Goal: Information Seeking & Learning: Find specific page/section

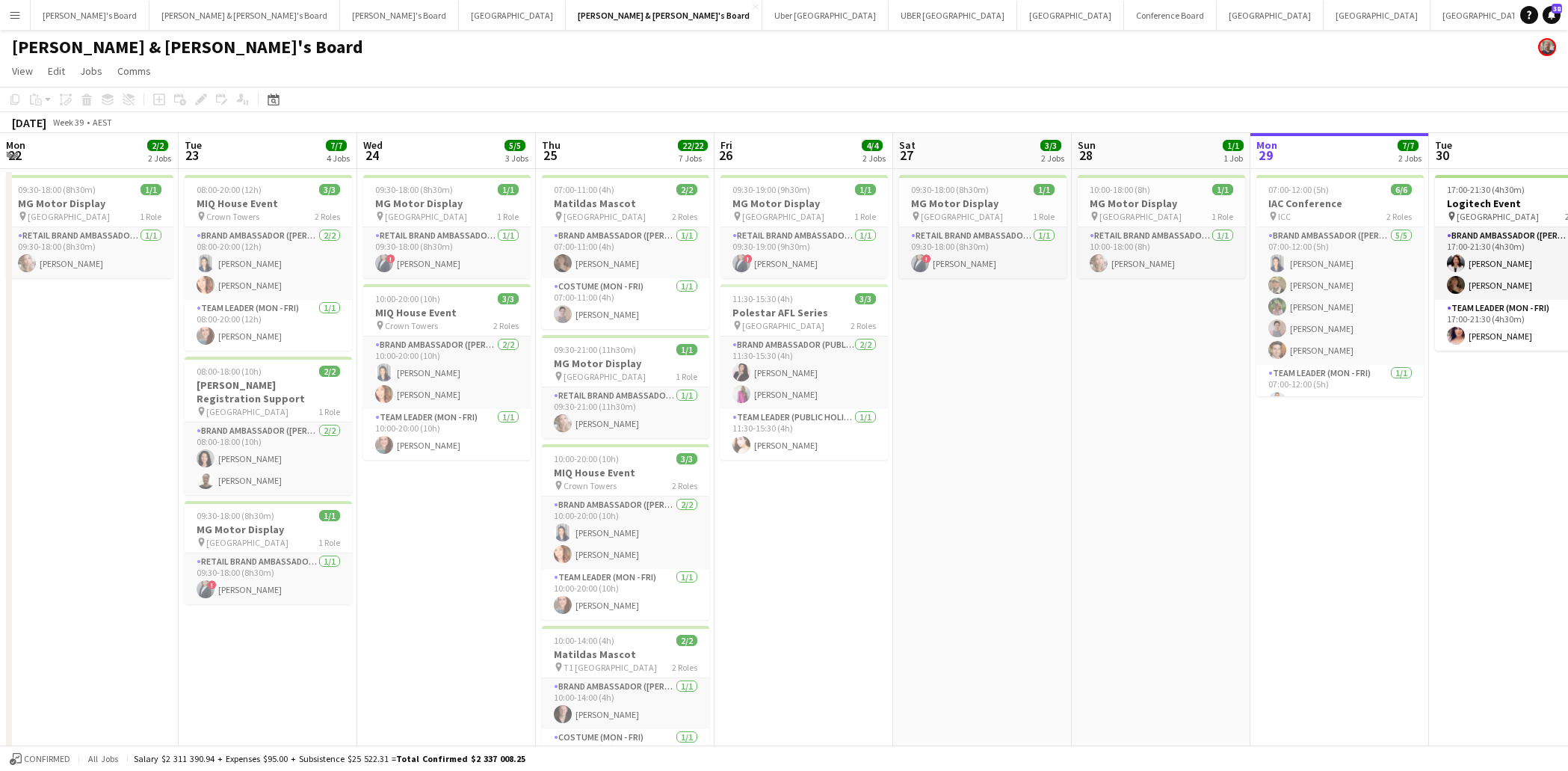
scroll to position [0, 306]
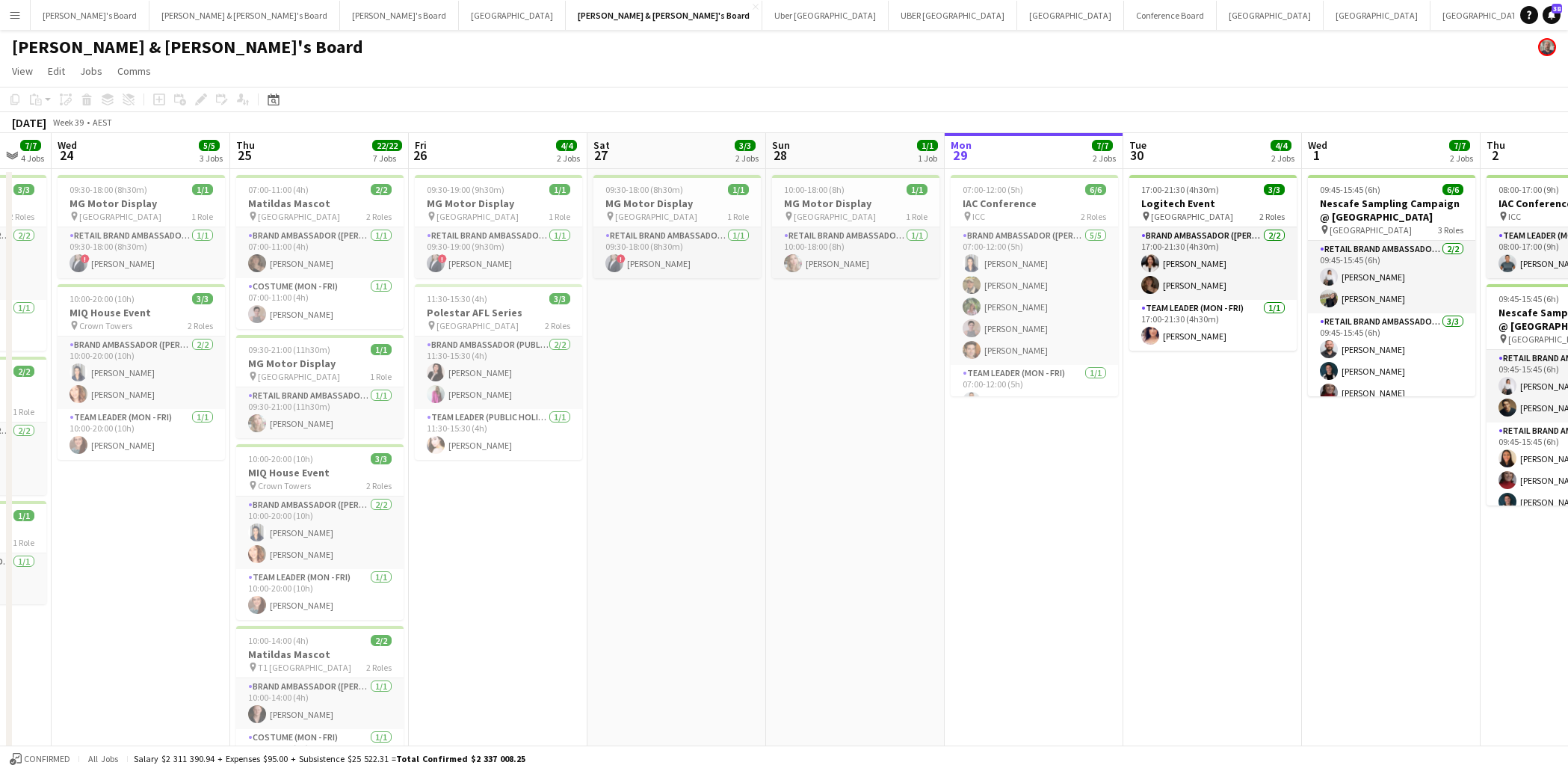
click at [15, 15] on app-icon "Menu" at bounding box center [14, 14] width 12 height 12
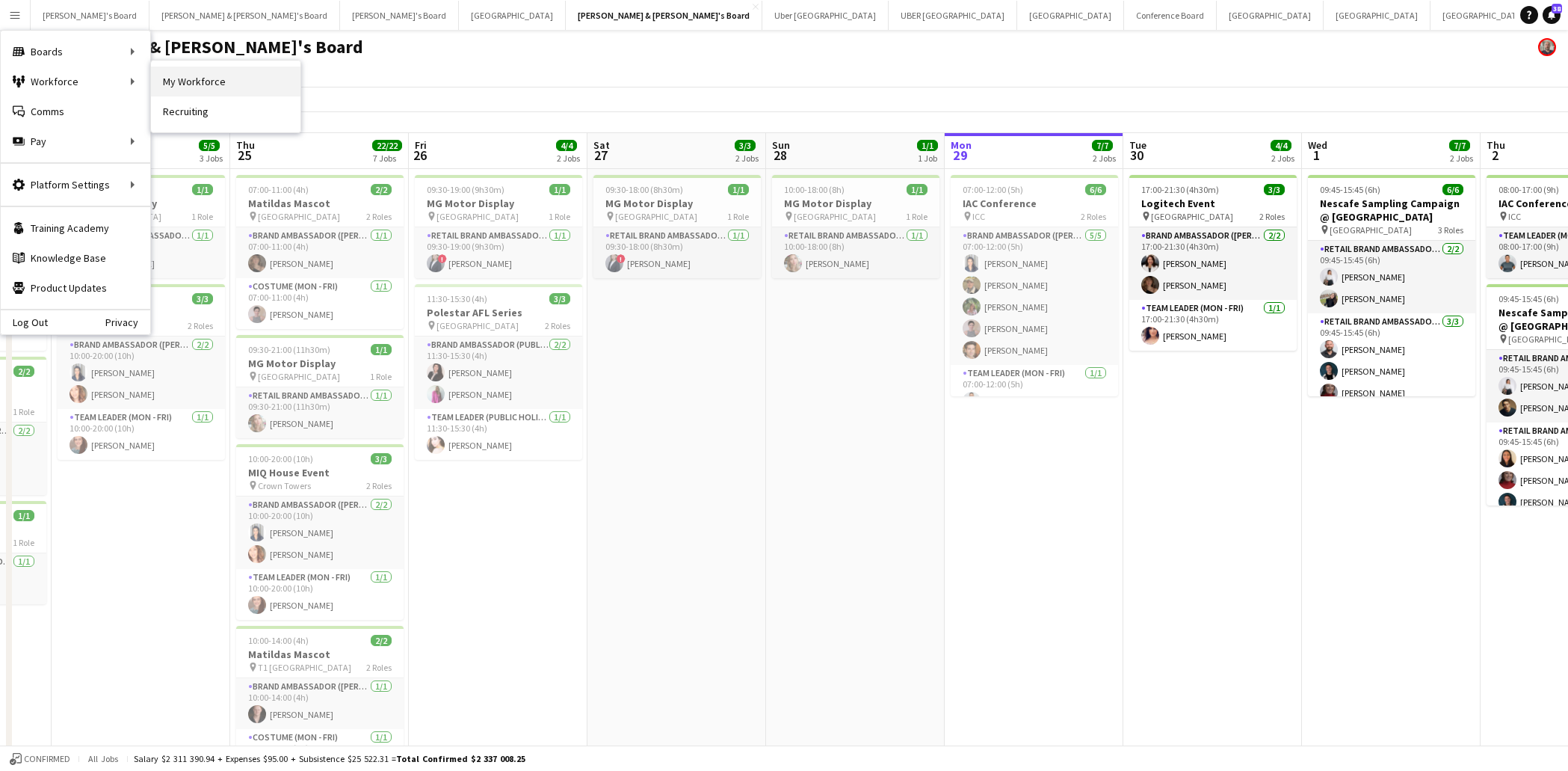
click at [194, 82] on link "My Workforce" at bounding box center [226, 82] width 150 height 30
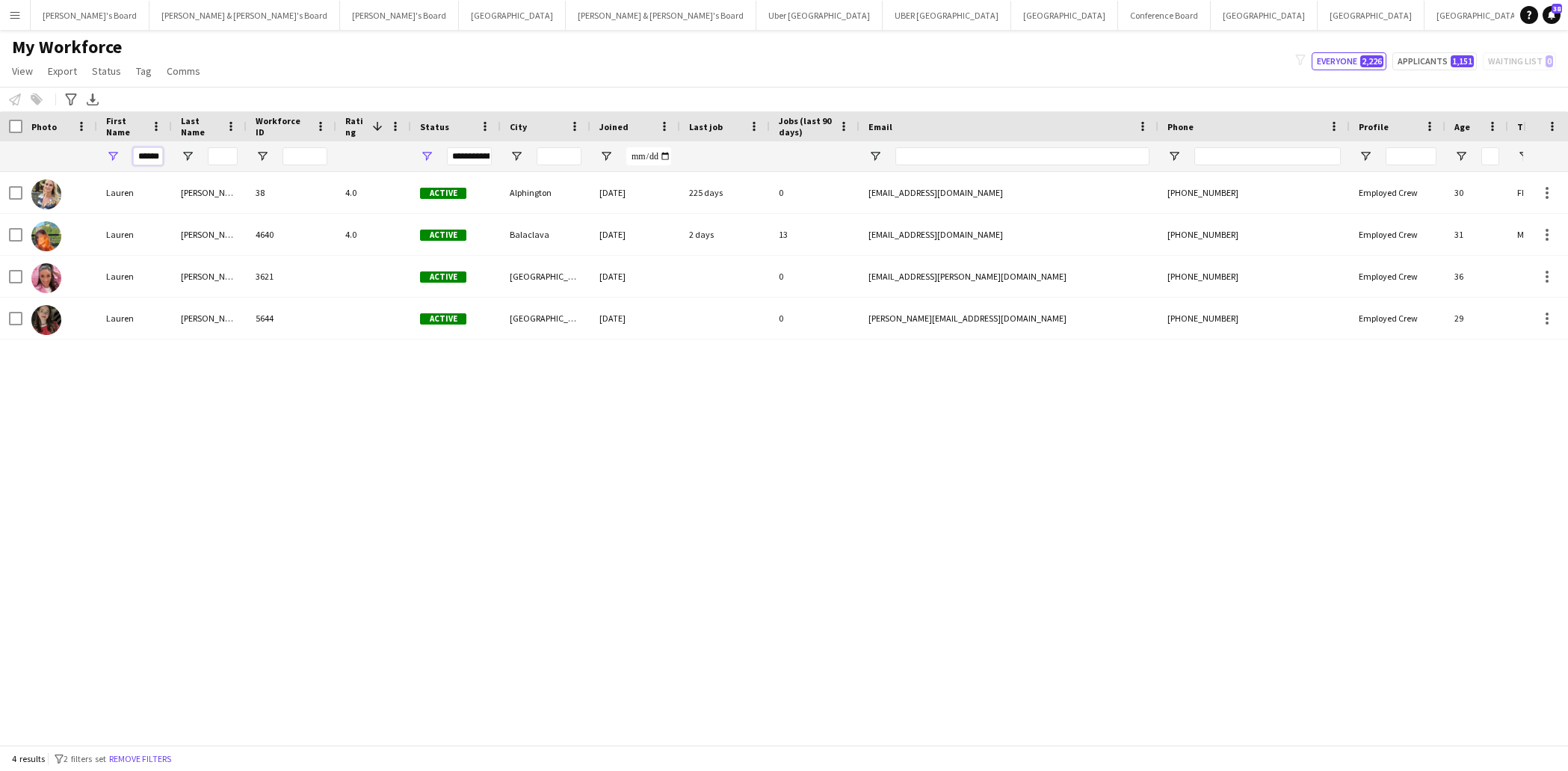
drag, startPoint x: 136, startPoint y: 156, endPoint x: 172, endPoint y: 158, distance: 36.1
click at [172, 158] on div "**********" at bounding box center [799, 156] width 1598 height 30
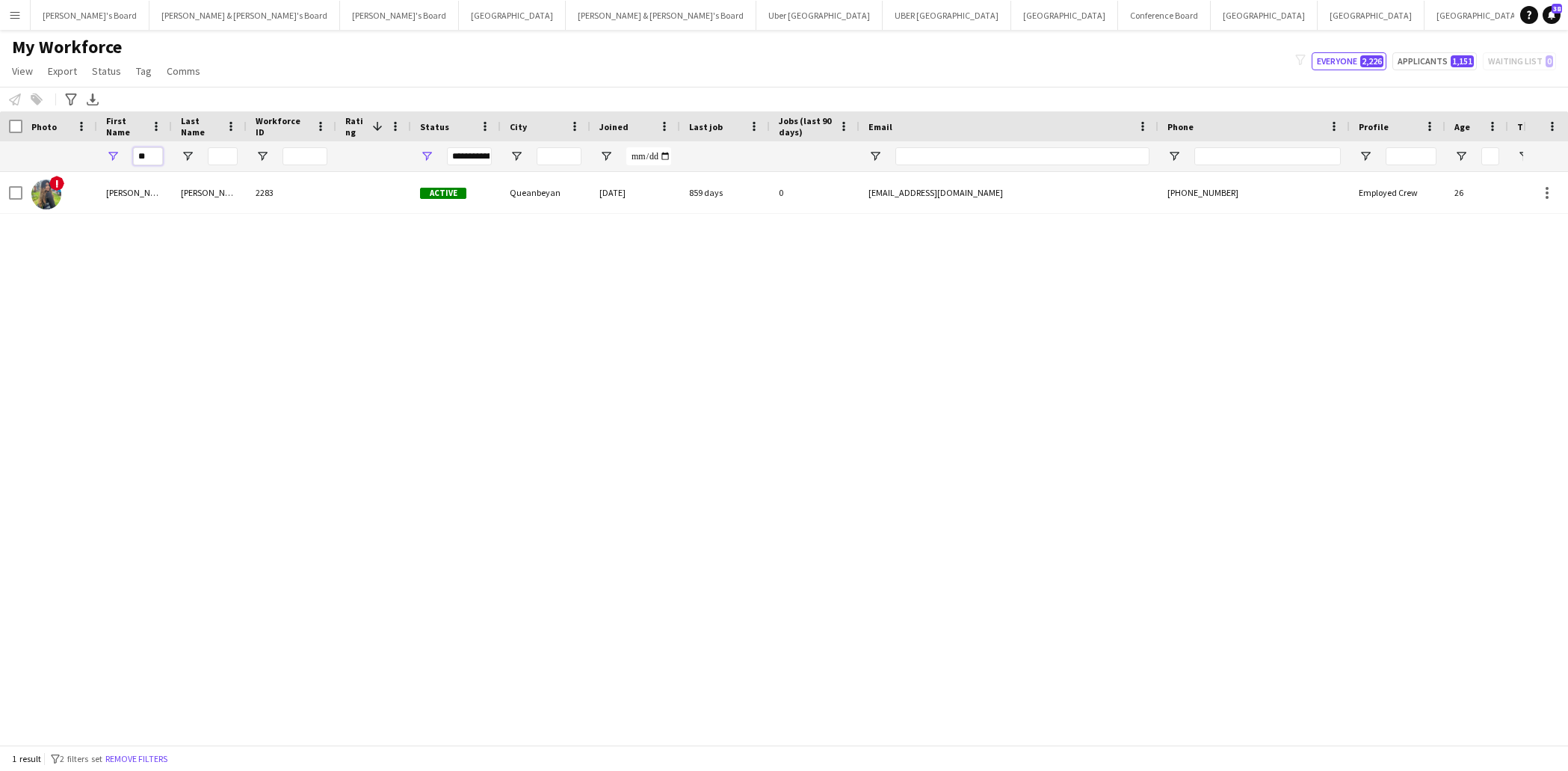
type input "*"
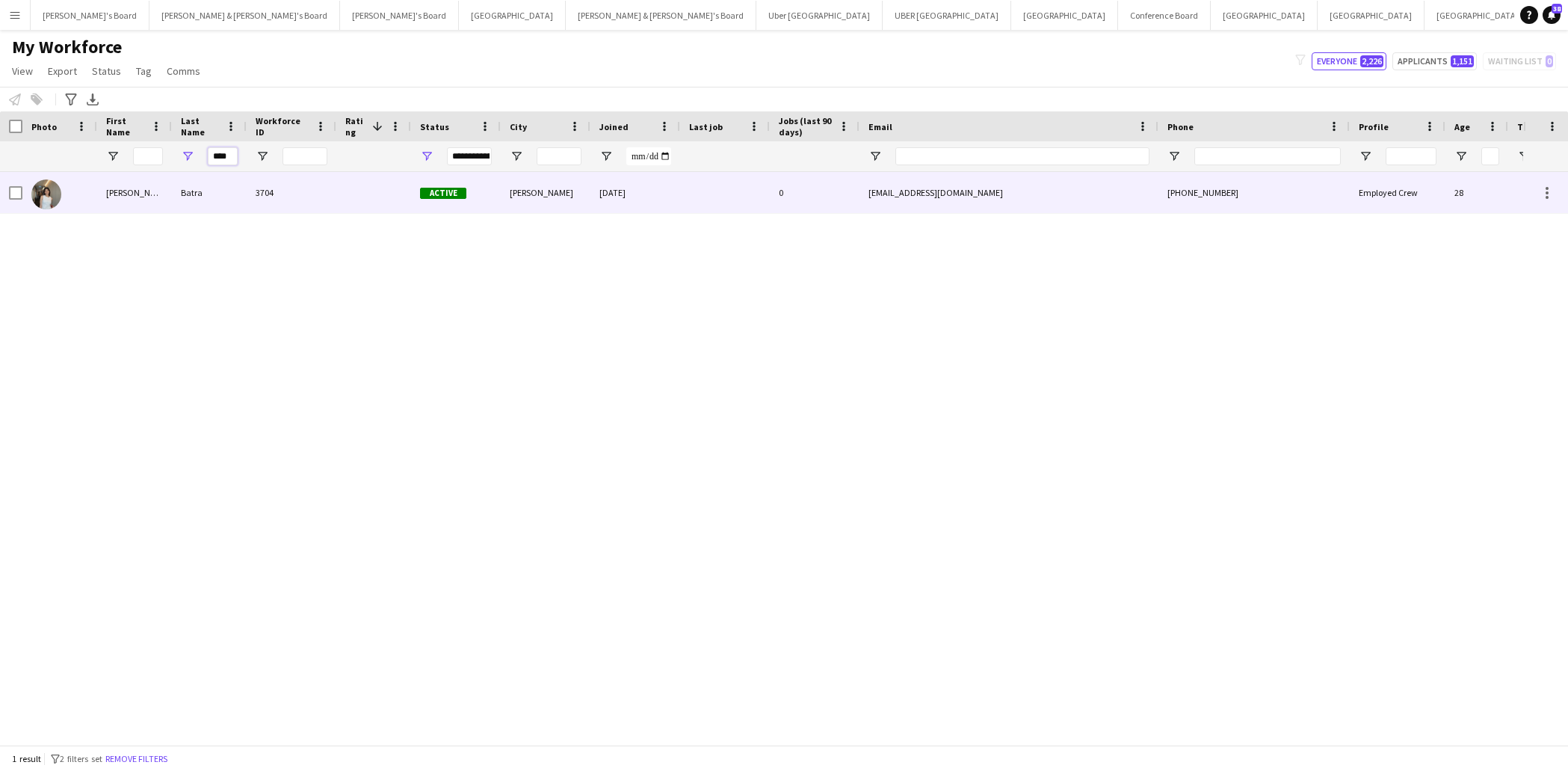
type input "****"
click at [194, 191] on div "Batra" at bounding box center [209, 192] width 74 height 41
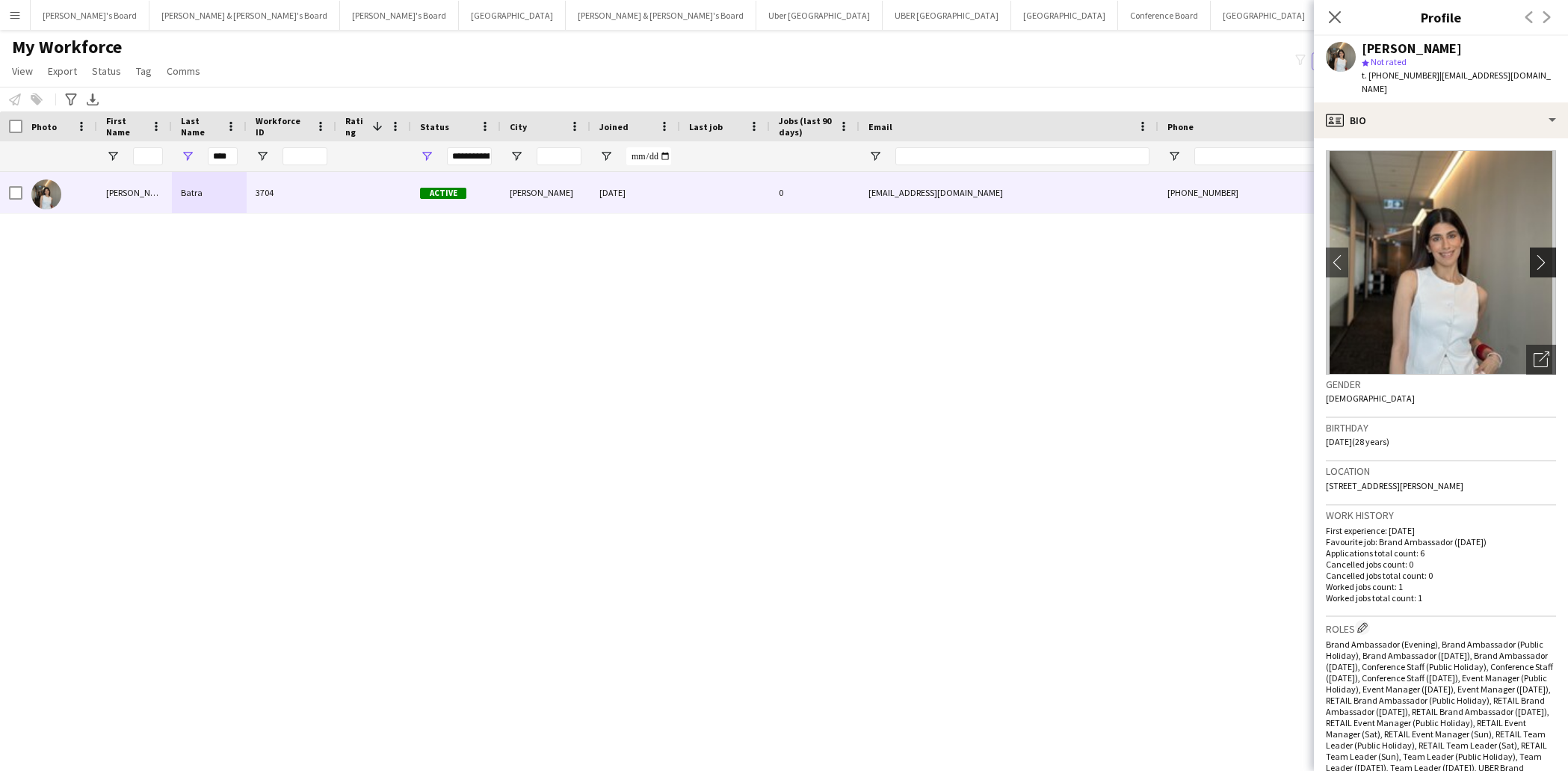
click at [1541, 254] on app-icon "chevron-right" at bounding box center [1545, 262] width 24 height 16
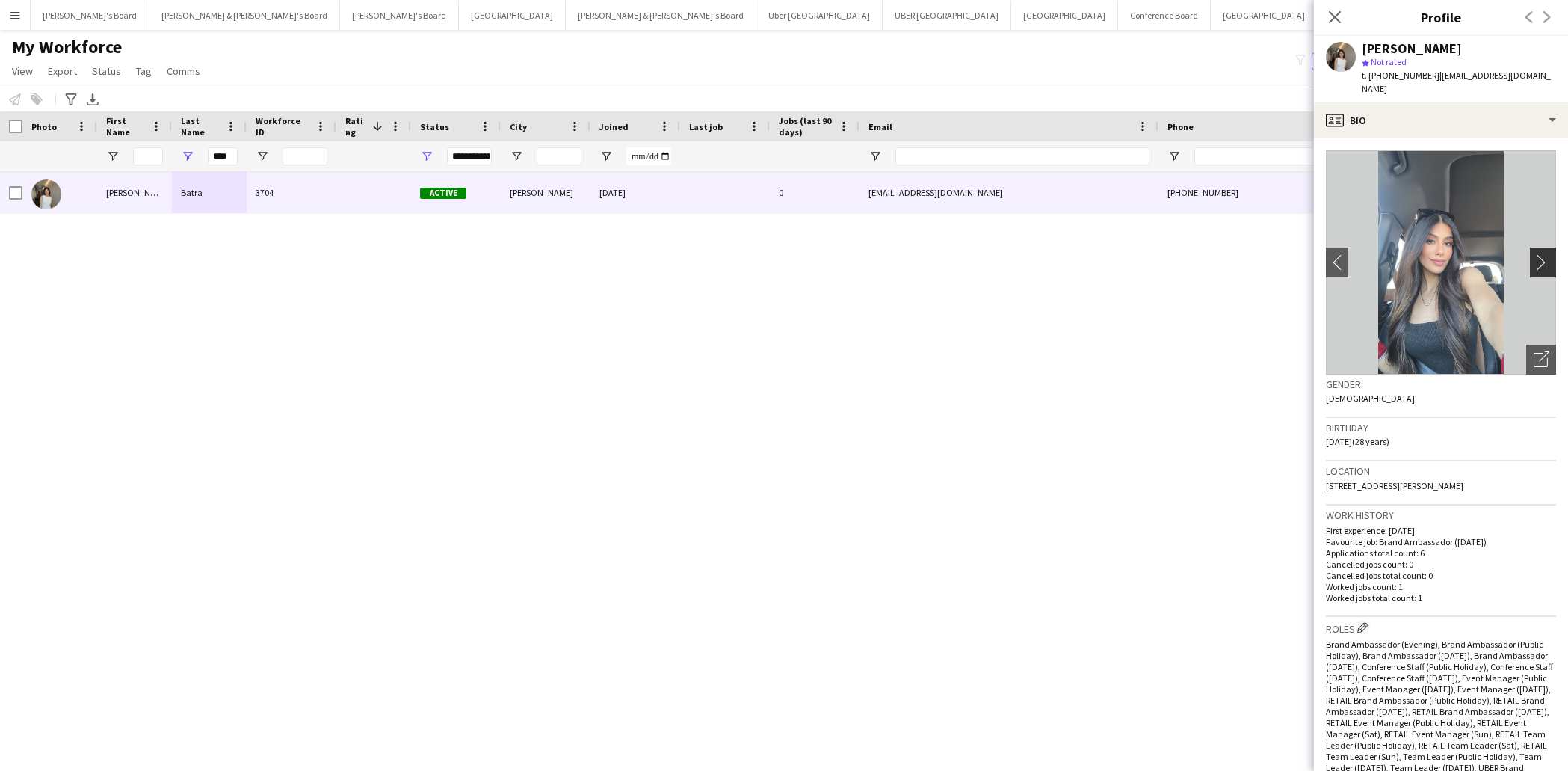
click at [1541, 254] on app-icon "chevron-right" at bounding box center [1545, 262] width 24 height 16
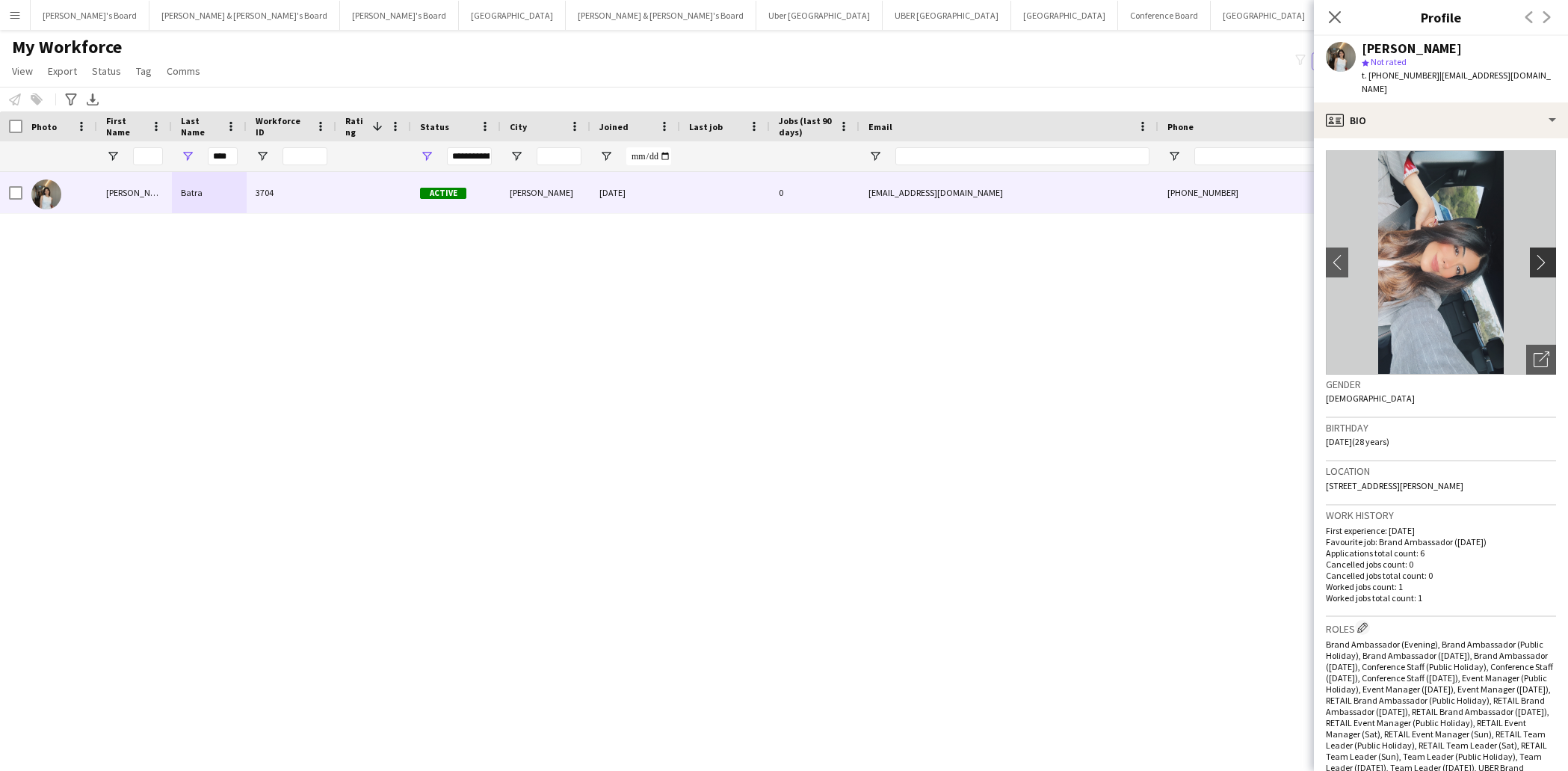
click at [1543, 254] on app-icon "chevron-right" at bounding box center [1545, 262] width 24 height 16
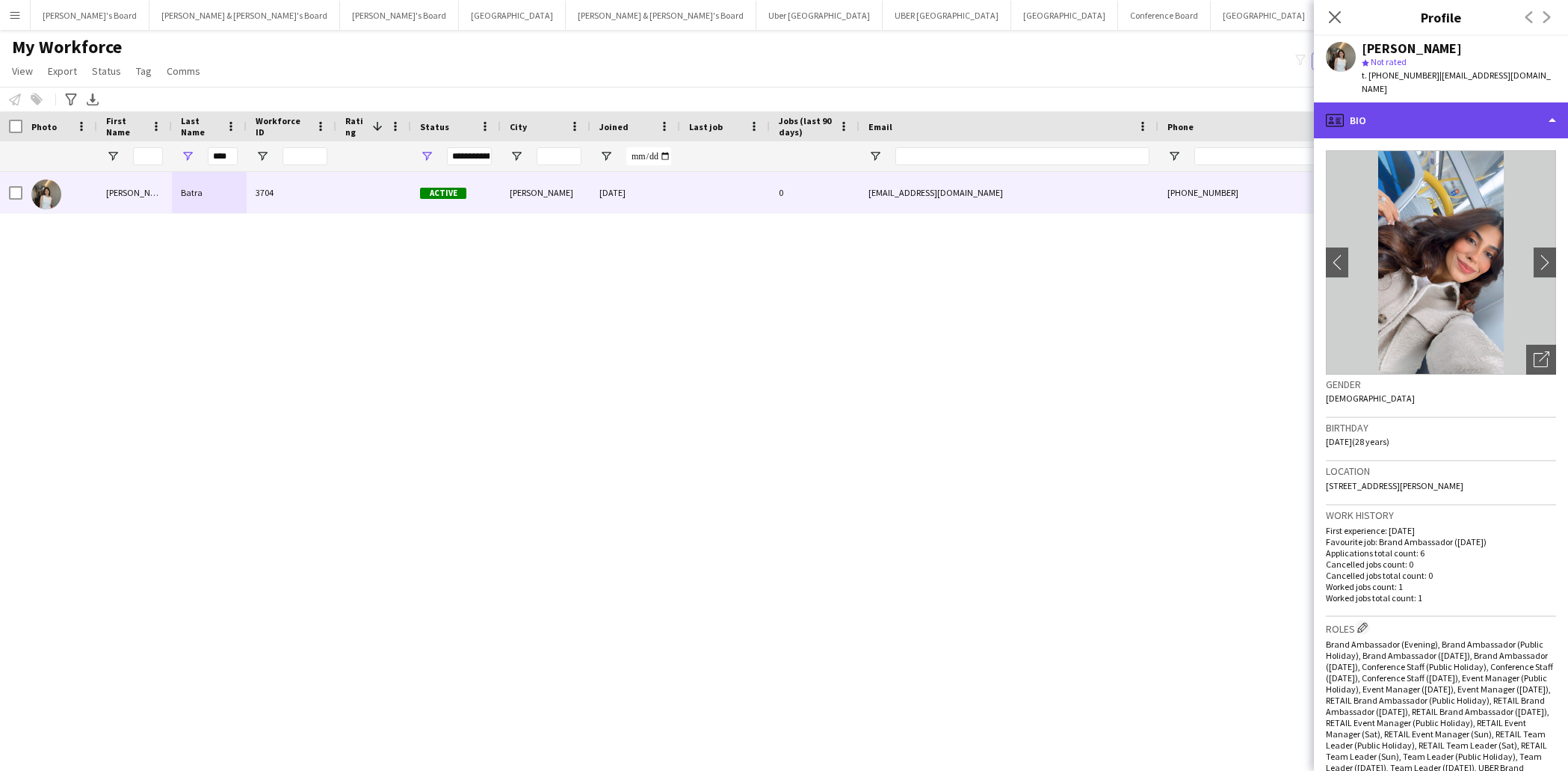
click at [1551, 108] on div "profile Bio" at bounding box center [1441, 121] width 254 height 36
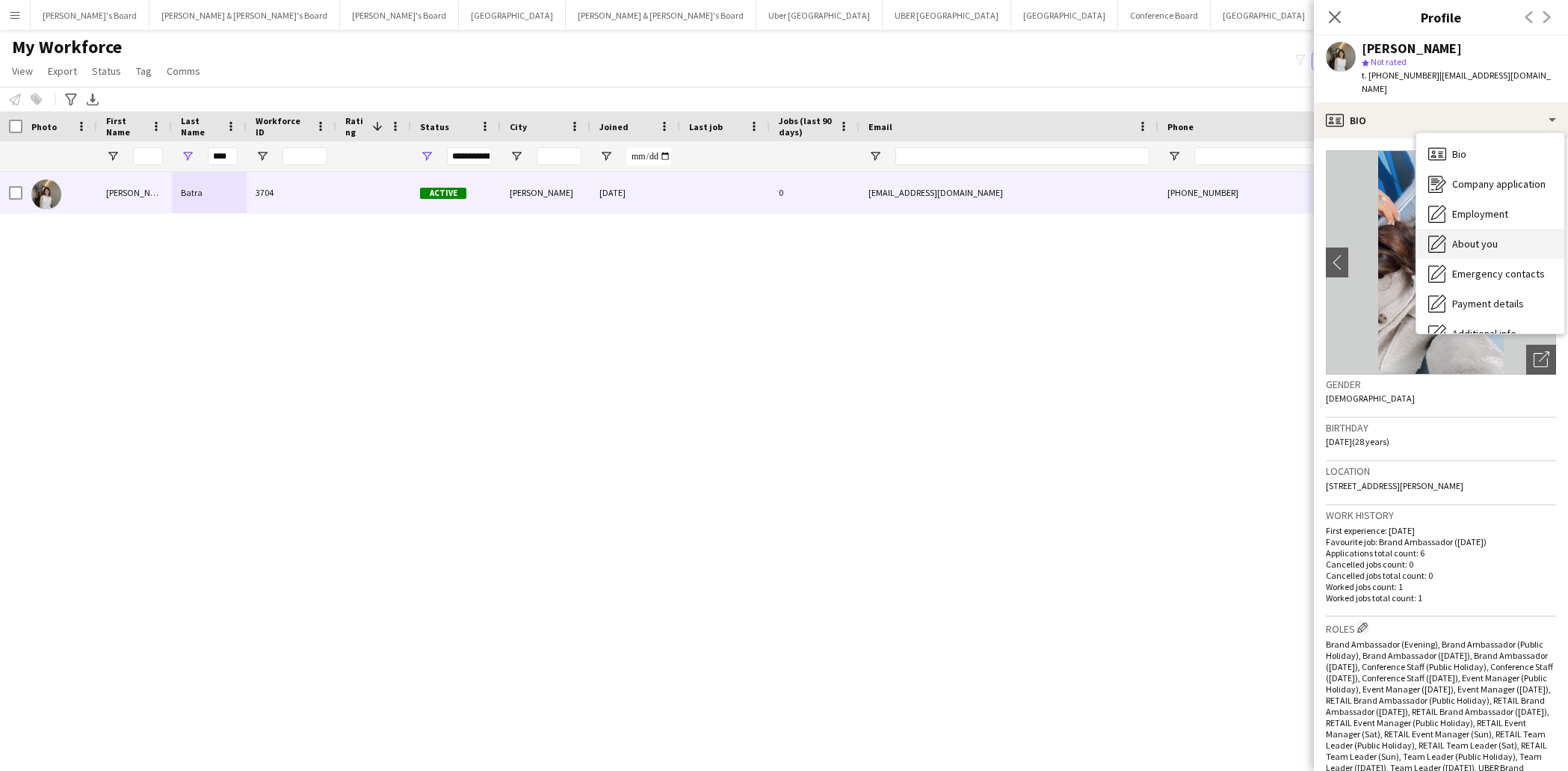
click at [1486, 237] on span "About you" at bounding box center [1475, 243] width 45 height 13
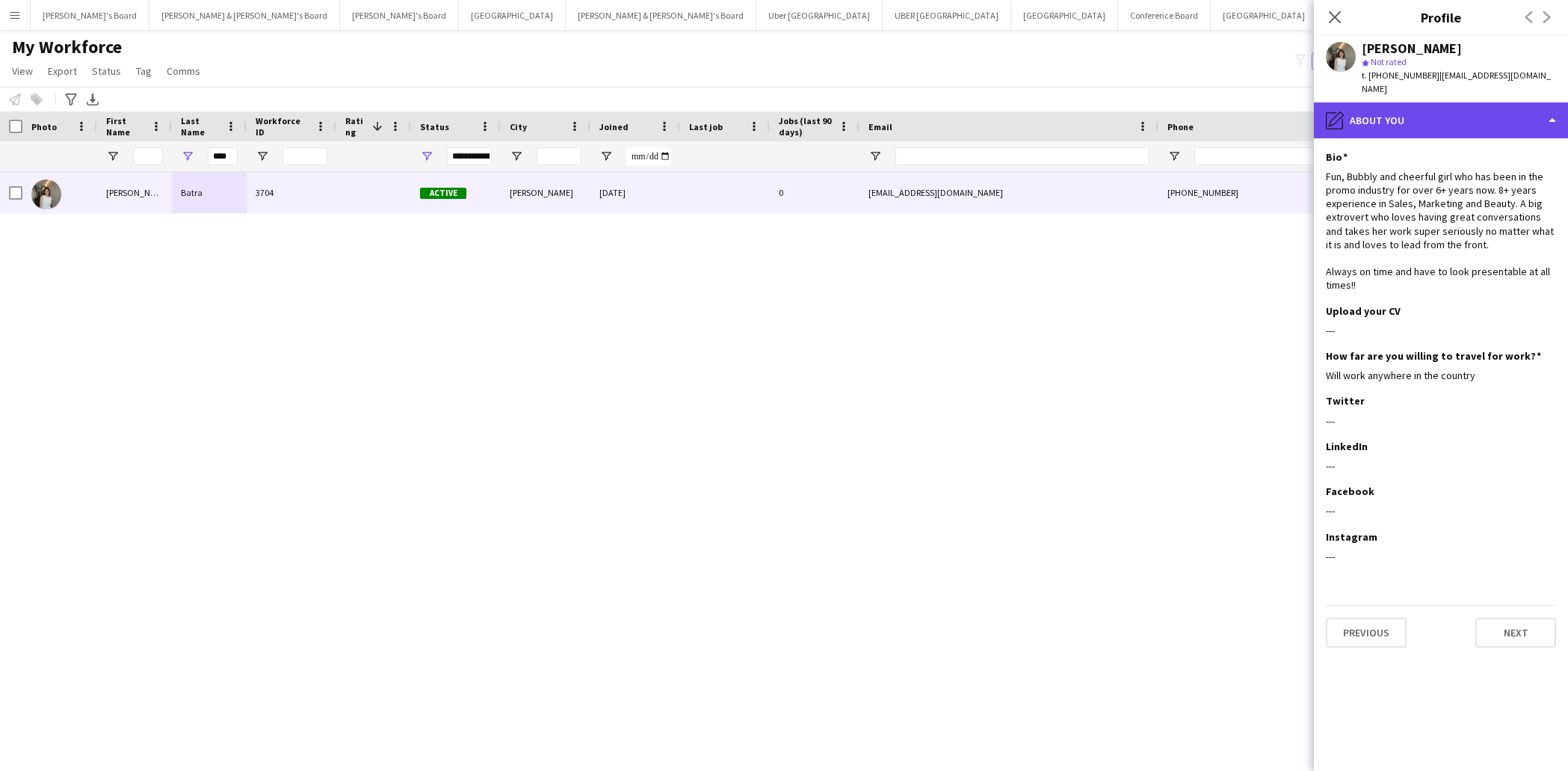
click at [1464, 109] on div "pencil4 About you" at bounding box center [1441, 121] width 254 height 36
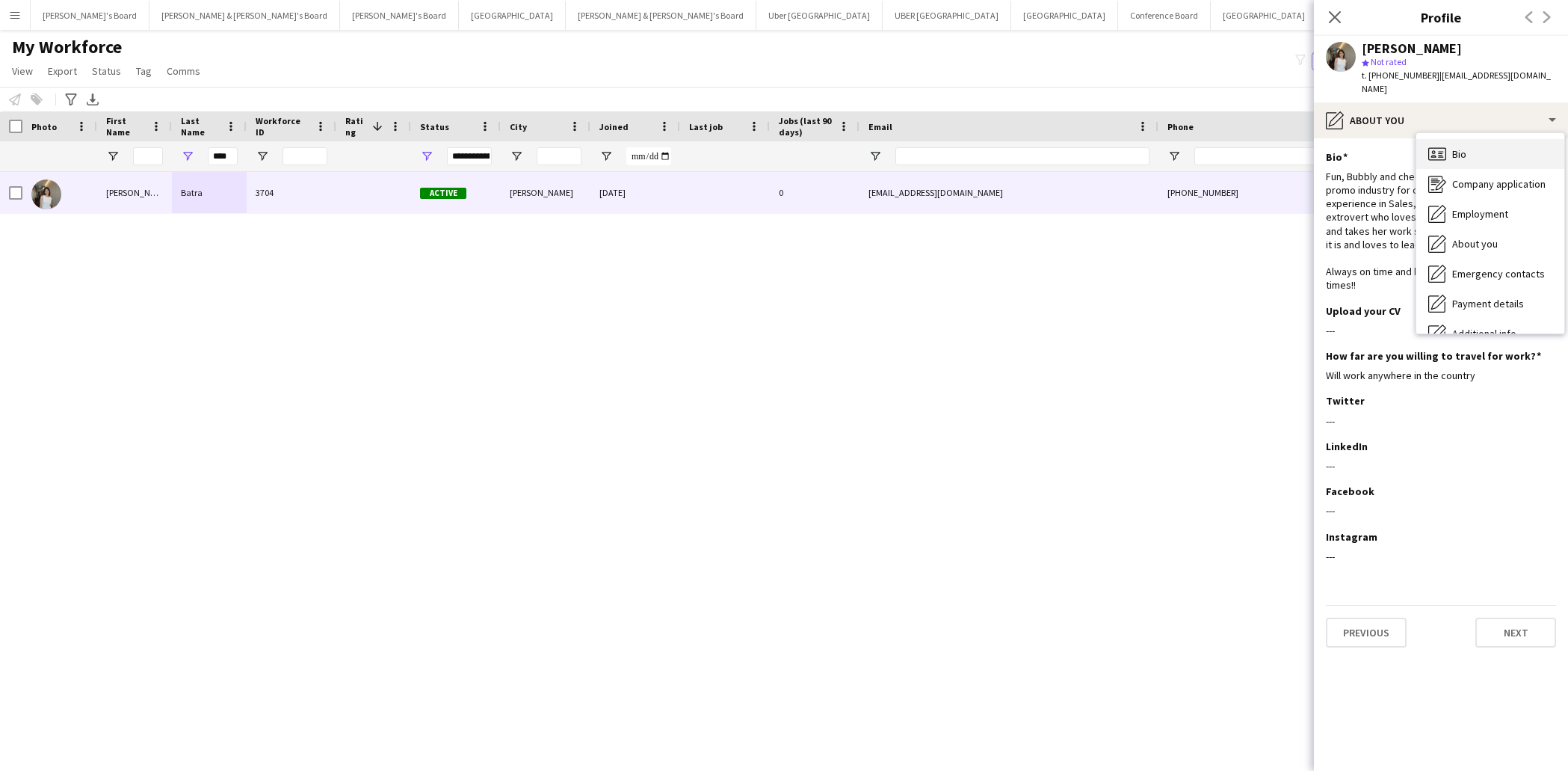
click at [1464, 147] on span "Bio" at bounding box center [1459, 154] width 14 height 13
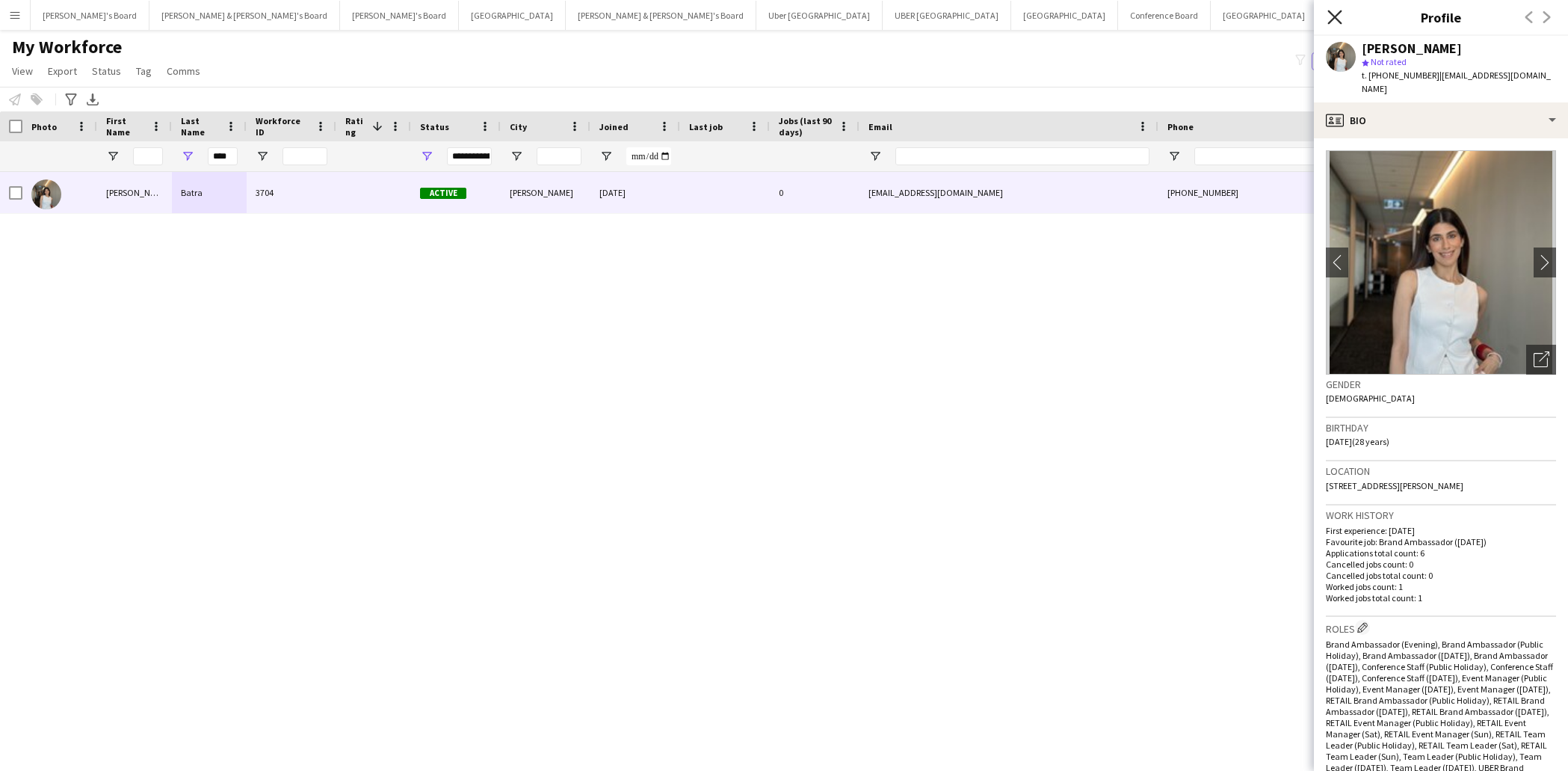
click at [1336, 13] on icon "Close pop-in" at bounding box center [1334, 16] width 14 height 14
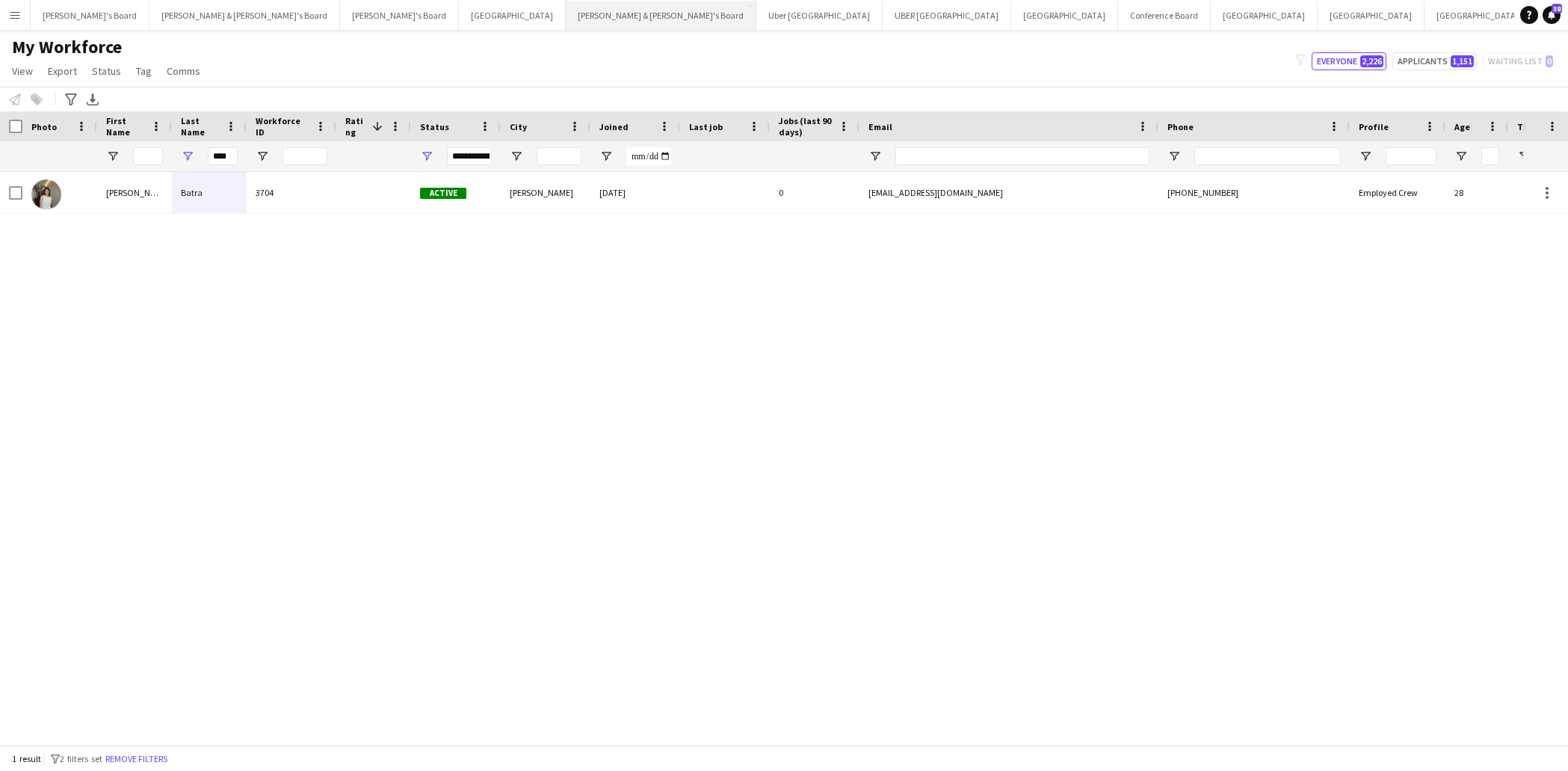
click at [566, 20] on button "[PERSON_NAME] & [PERSON_NAME]'s Board Close" at bounding box center [661, 15] width 191 height 29
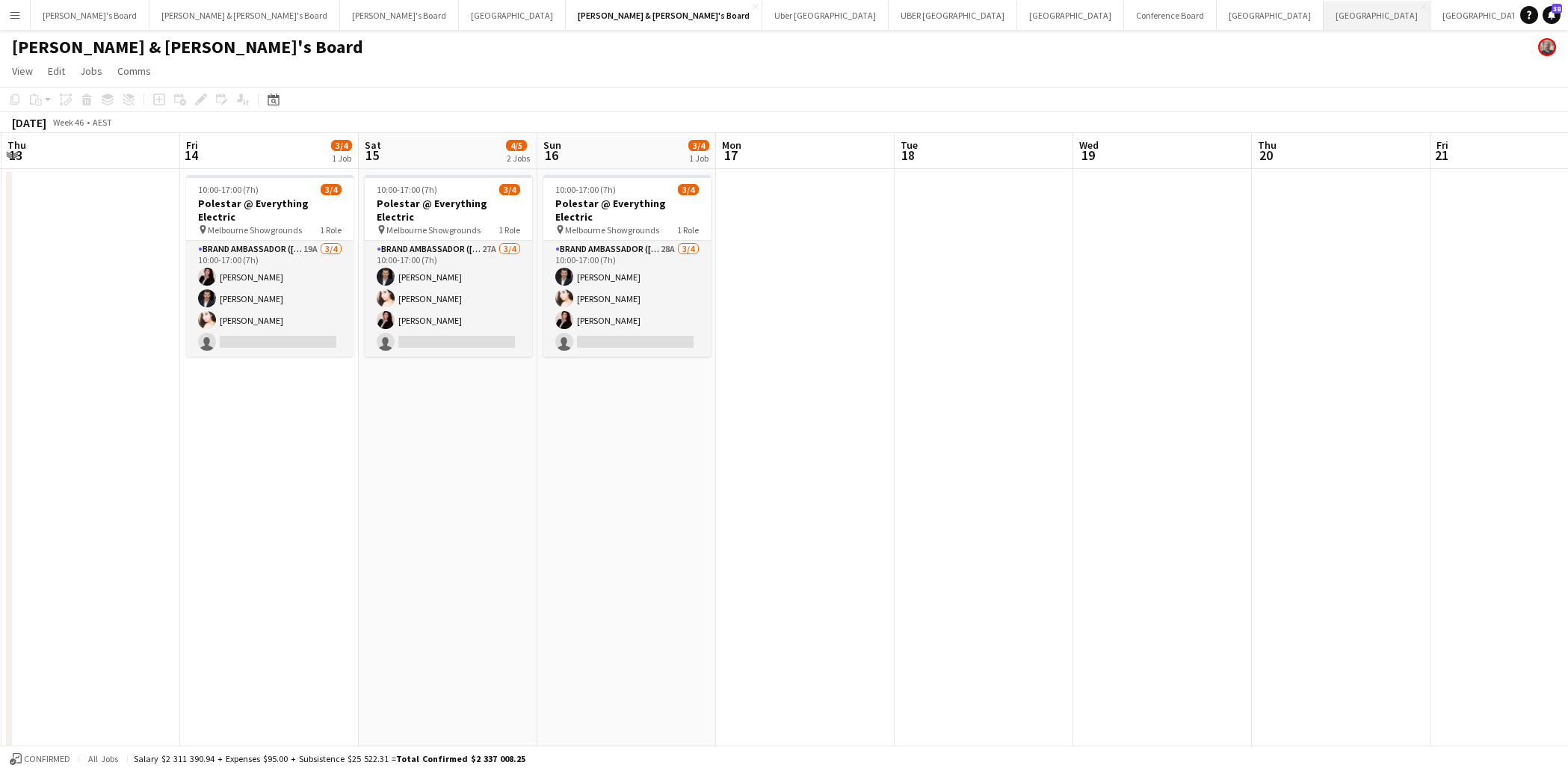
click at [1323, 20] on button "Melbourne Close" at bounding box center [1377, 15] width 107 height 29
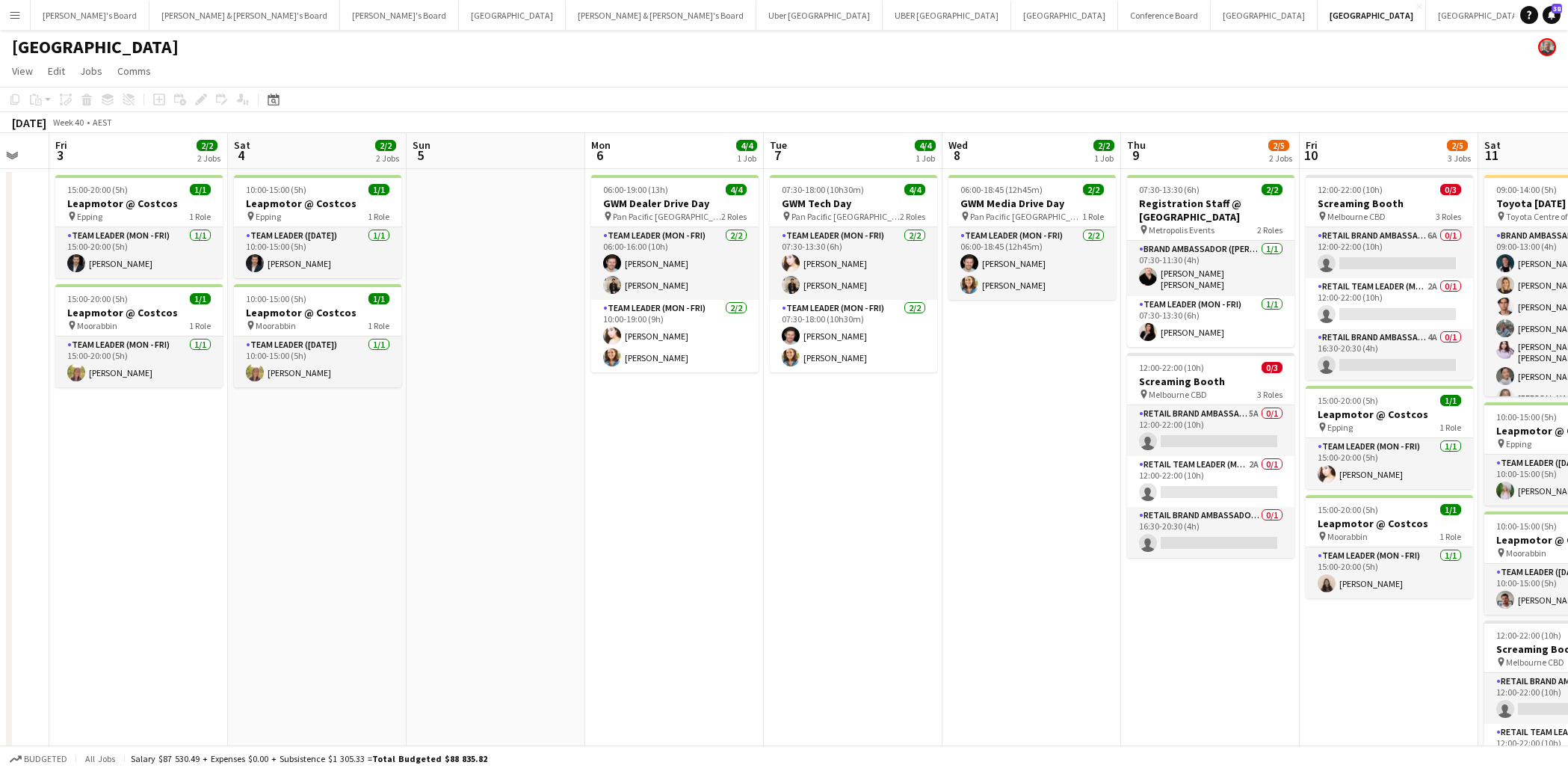
scroll to position [0, 504]
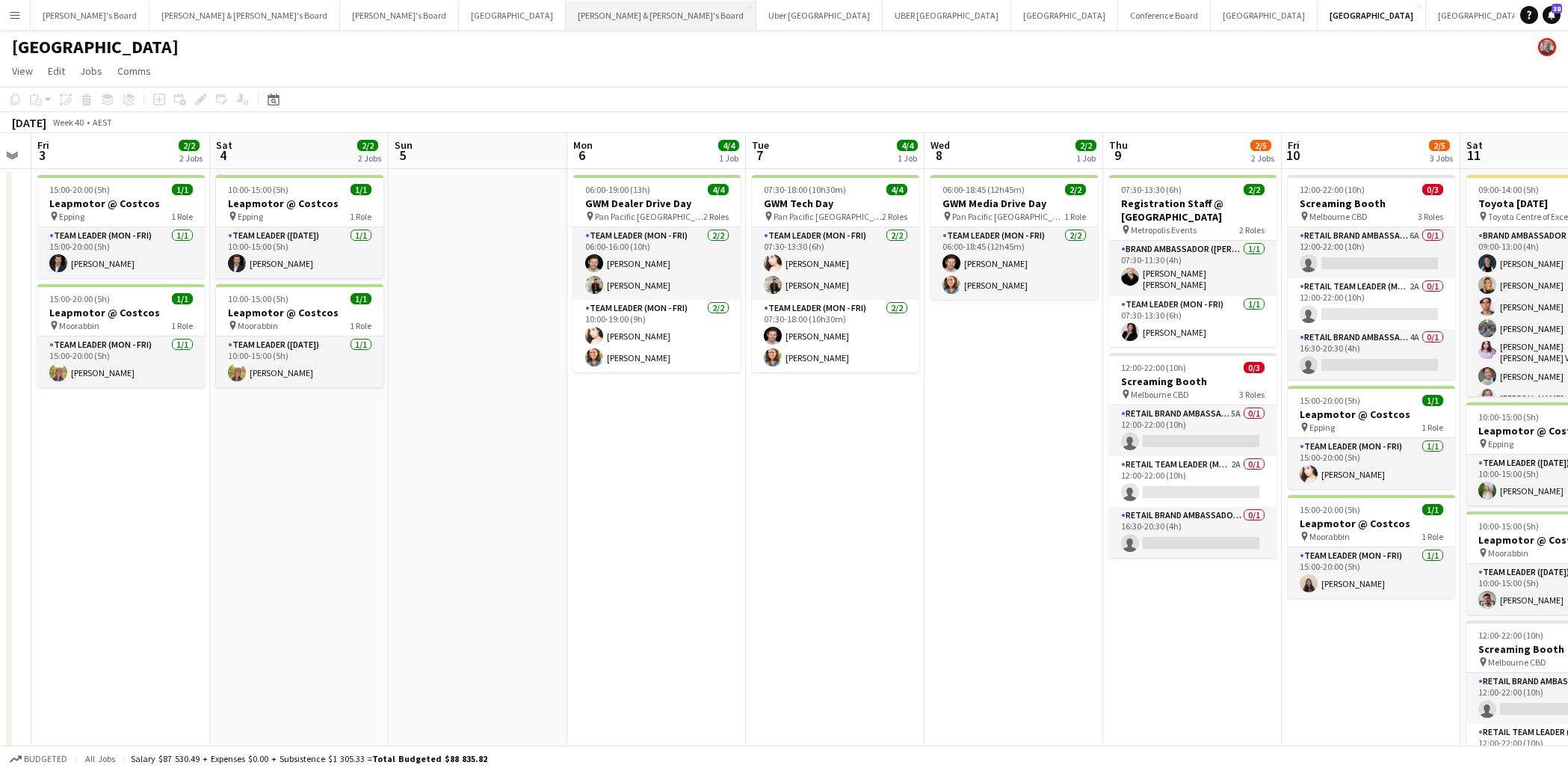
click at [566, 17] on button "[PERSON_NAME] & [PERSON_NAME]'s Board Close" at bounding box center [661, 15] width 191 height 29
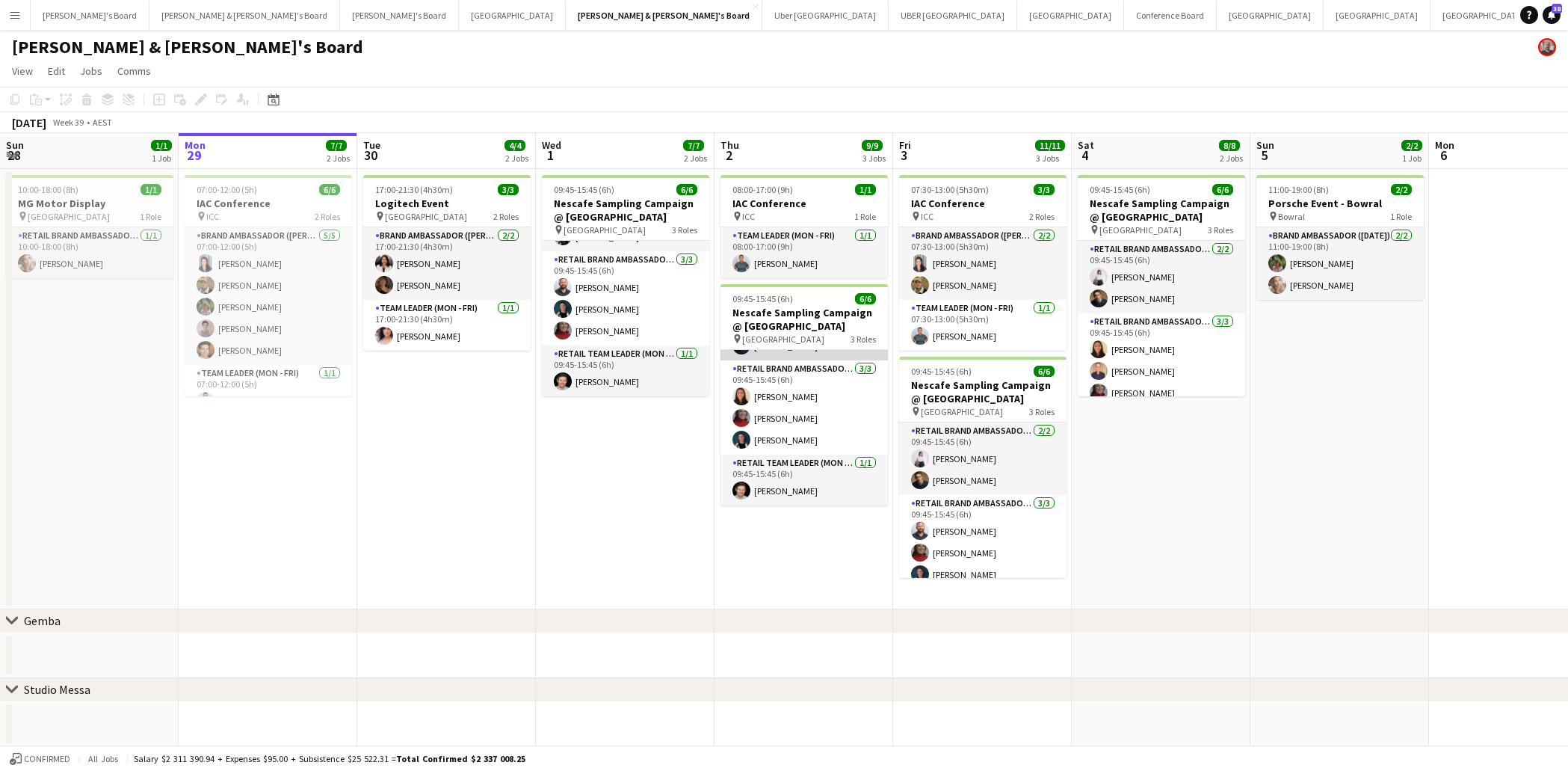
scroll to position [62, 0]
click at [762, 22] on button "Uber Sydney Close" at bounding box center [825, 15] width 126 height 29
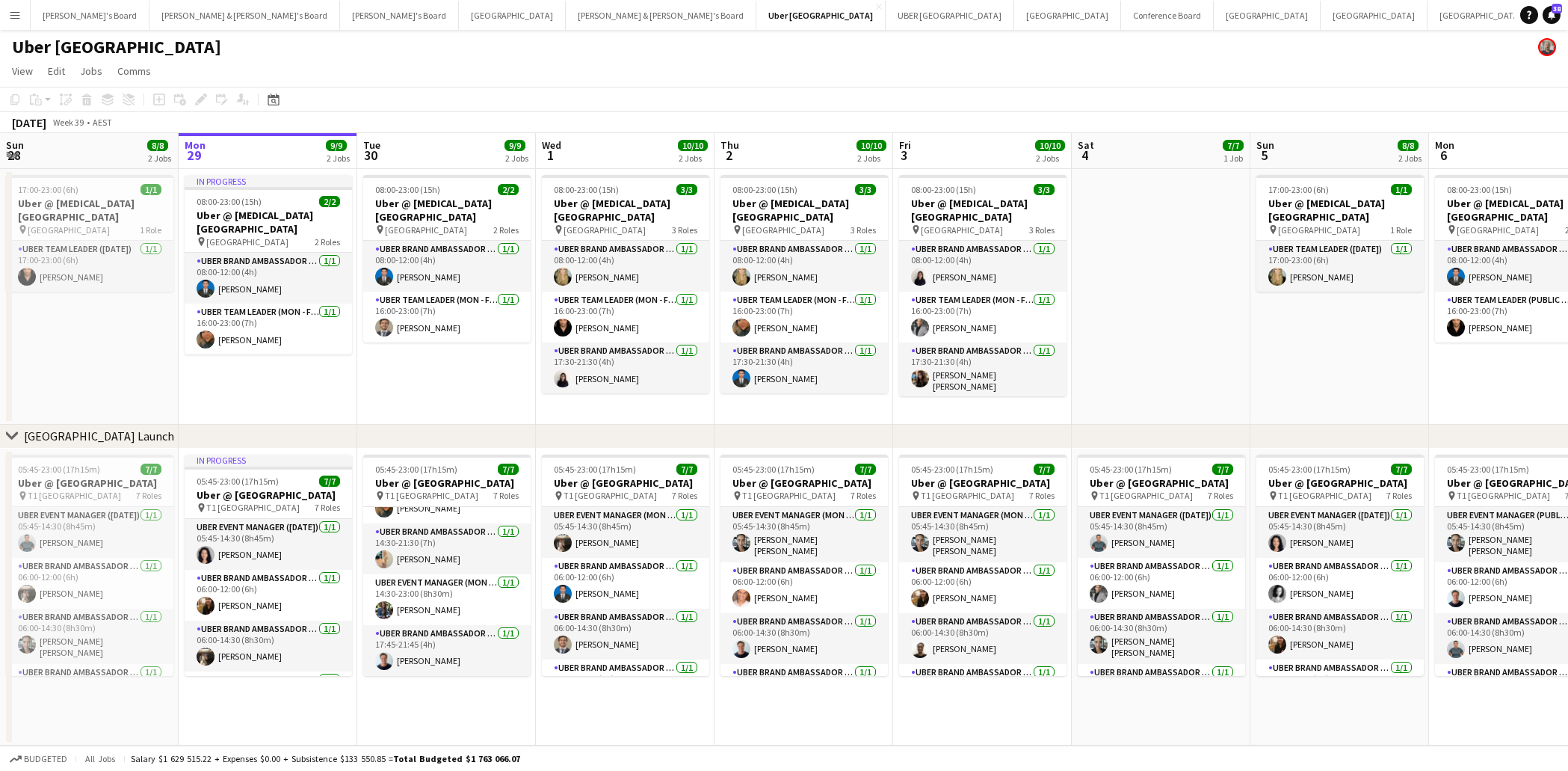
scroll to position [200, 0]
